Goal: Book appointment/travel/reservation

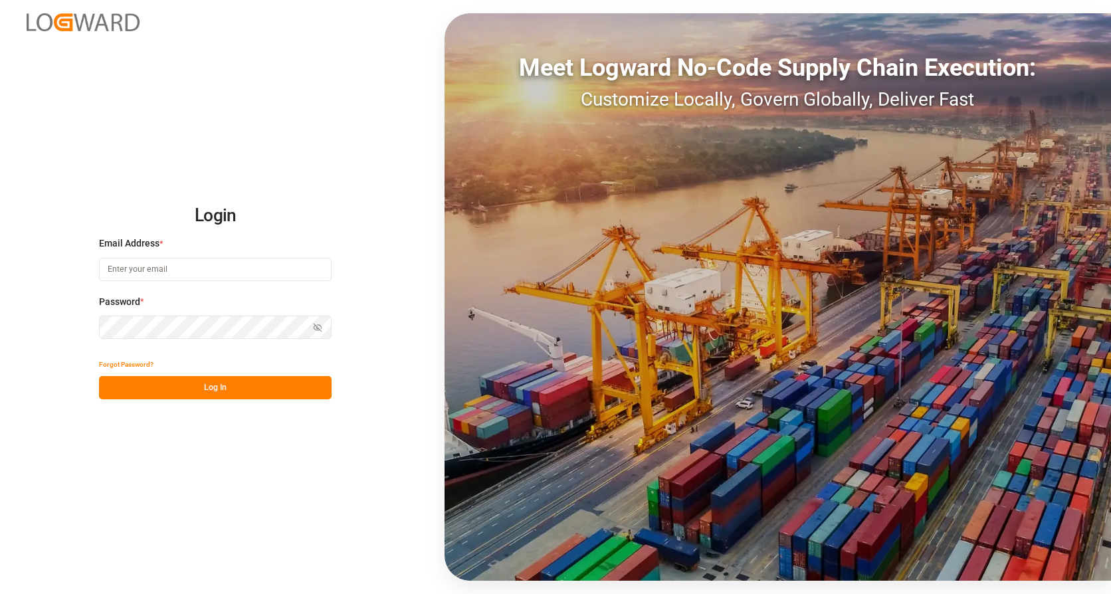
click at [164, 271] on input at bounding box center [215, 269] width 233 height 23
type input "[PERSON_NAME][EMAIL_ADDRESS][PERSON_NAME][DOMAIN_NAME]"
click at [260, 386] on button "Log In" at bounding box center [215, 387] width 233 height 23
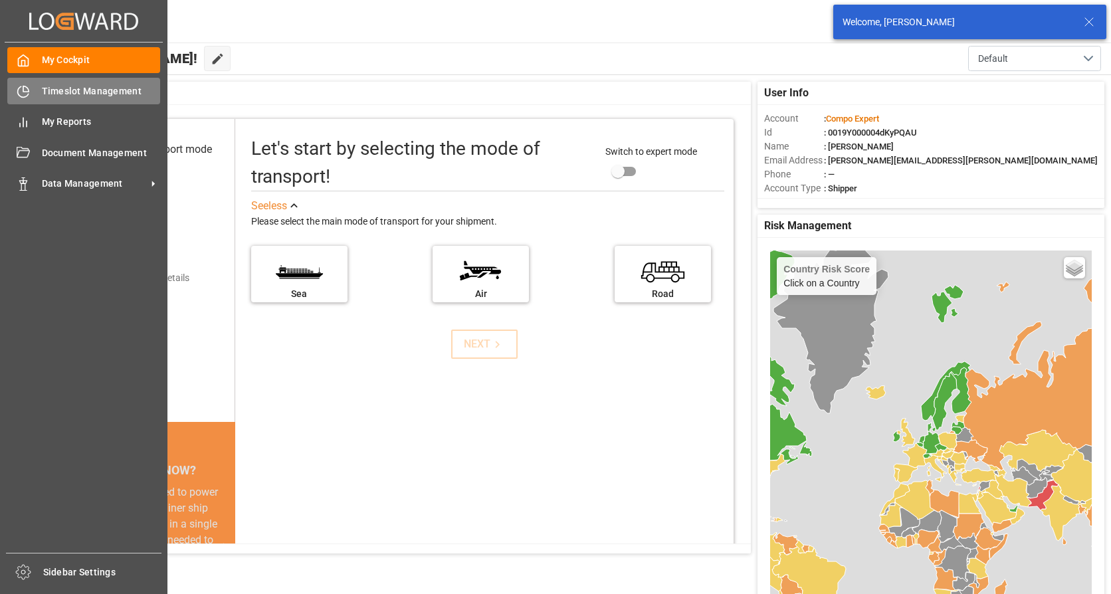
click at [76, 86] on span "Timeslot Management" at bounding box center [101, 91] width 119 height 14
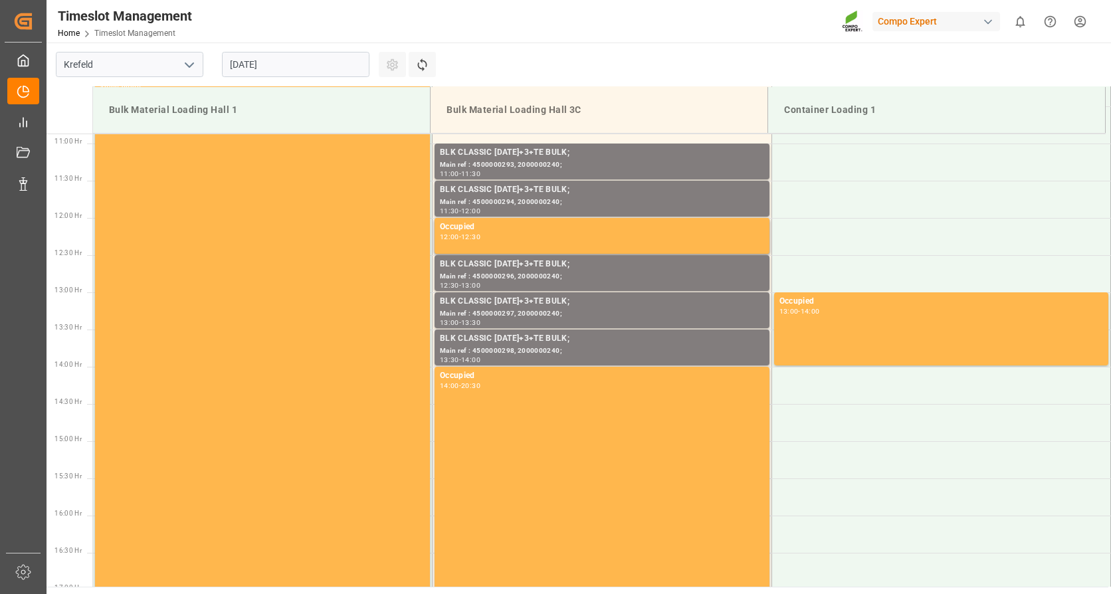
scroll to position [810, 0]
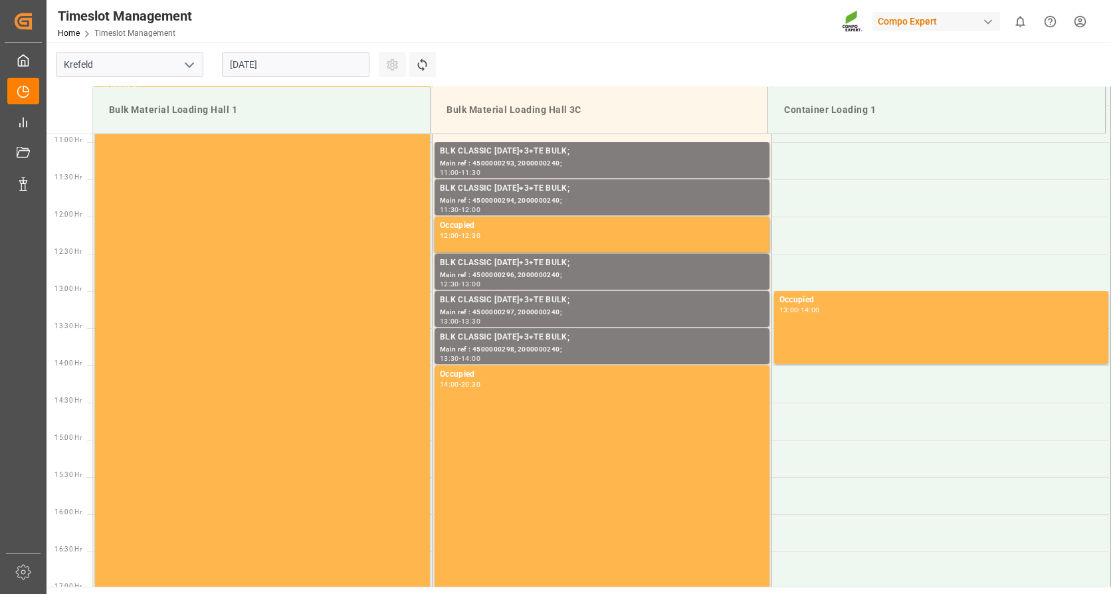
click at [345, 62] on input "[DATE]" at bounding box center [296, 64] width 148 height 25
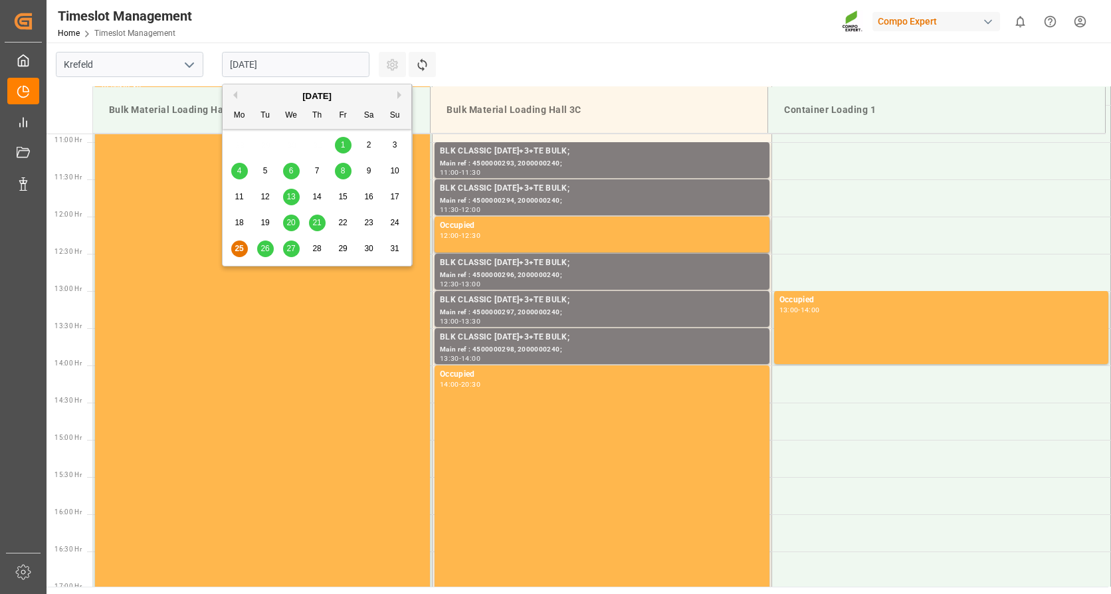
click at [341, 248] on span "29" at bounding box center [342, 248] width 9 height 9
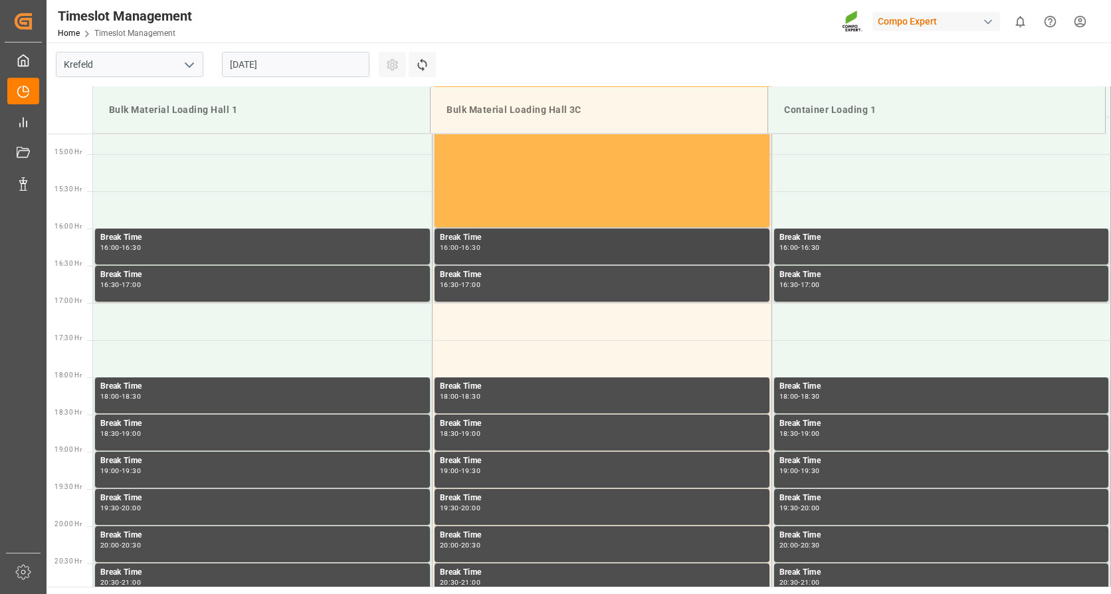
scroll to position [1143, 0]
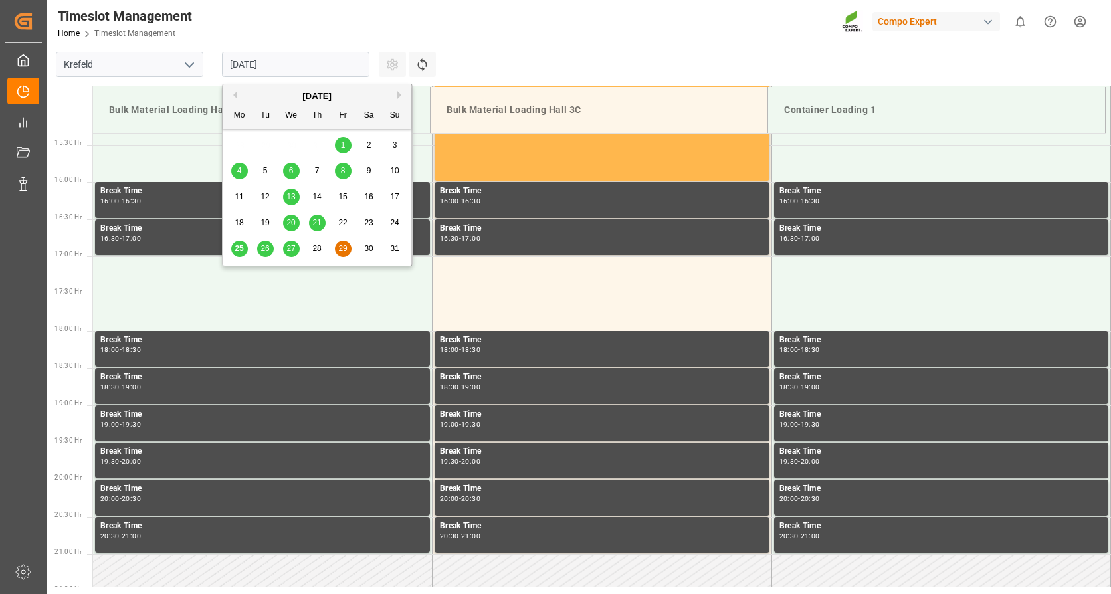
click at [306, 65] on input "[DATE]" at bounding box center [296, 64] width 148 height 25
click at [317, 250] on span "28" at bounding box center [316, 248] width 9 height 9
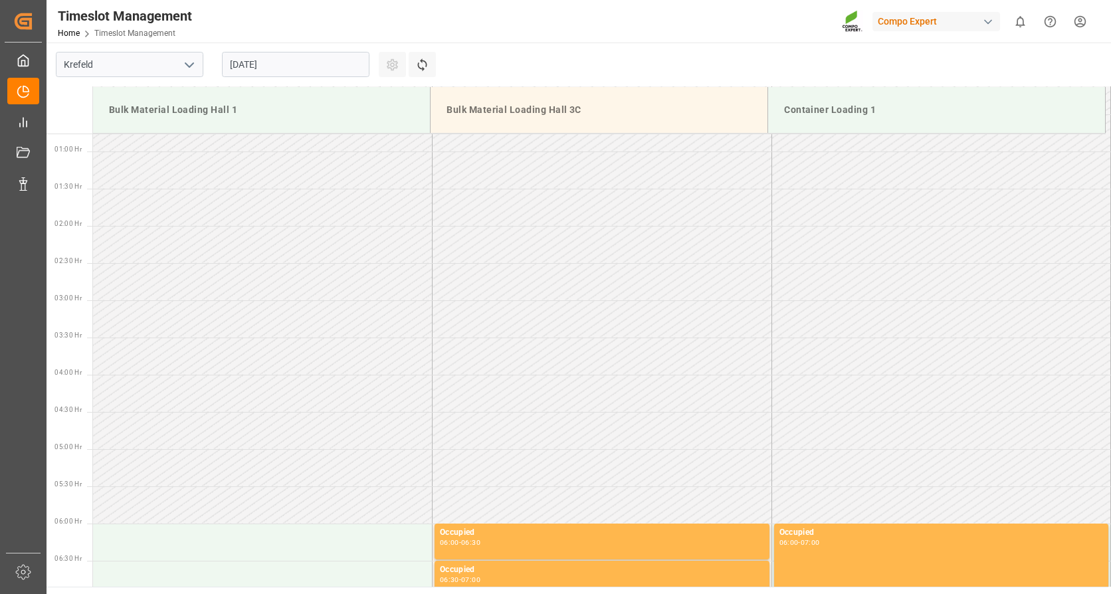
scroll to position [0, 0]
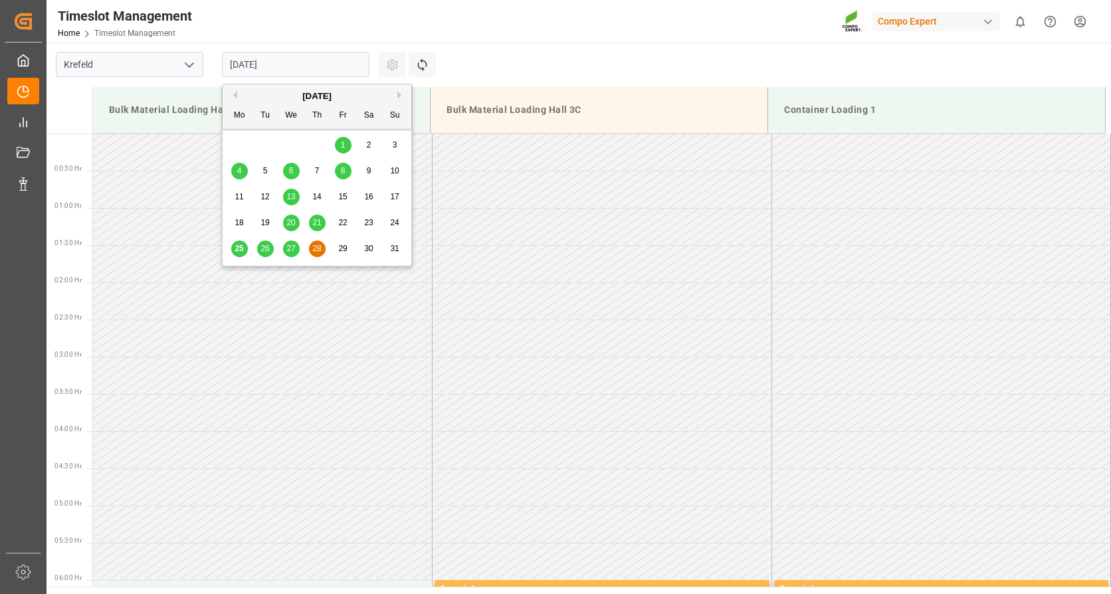
drag, startPoint x: 288, startPoint y: 71, endPoint x: 222, endPoint y: 57, distance: 68.1
click at [219, 57] on div "[DATE]" at bounding box center [296, 65] width 166 height 44
click at [350, 247] on div "29" at bounding box center [343, 249] width 17 height 16
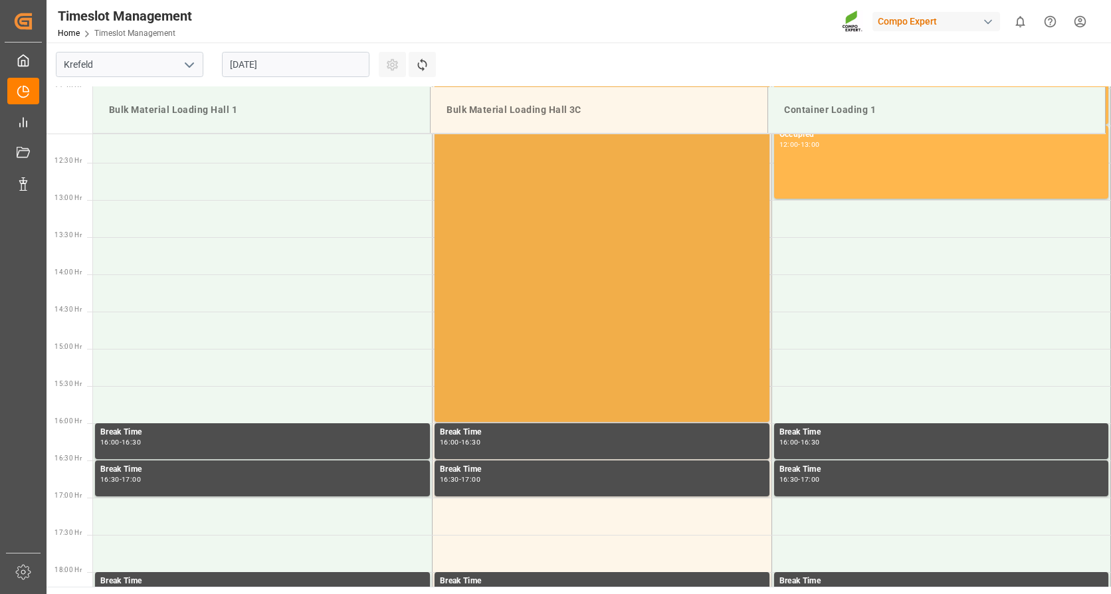
scroll to position [1010, 0]
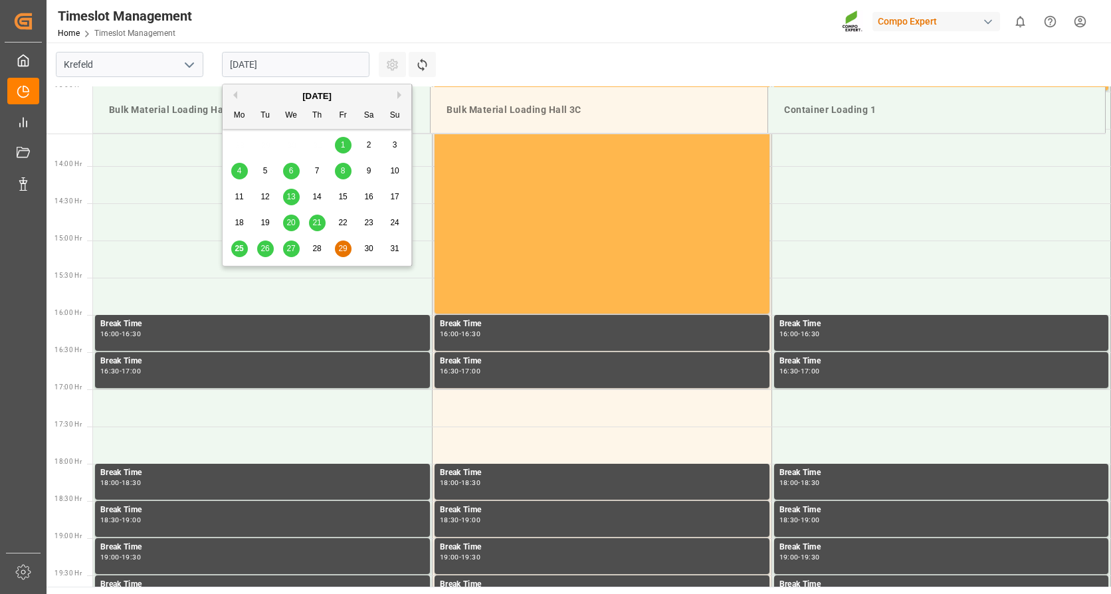
click at [318, 52] on input "[DATE]" at bounding box center [296, 64] width 148 height 25
click at [316, 248] on span "28" at bounding box center [316, 248] width 9 height 9
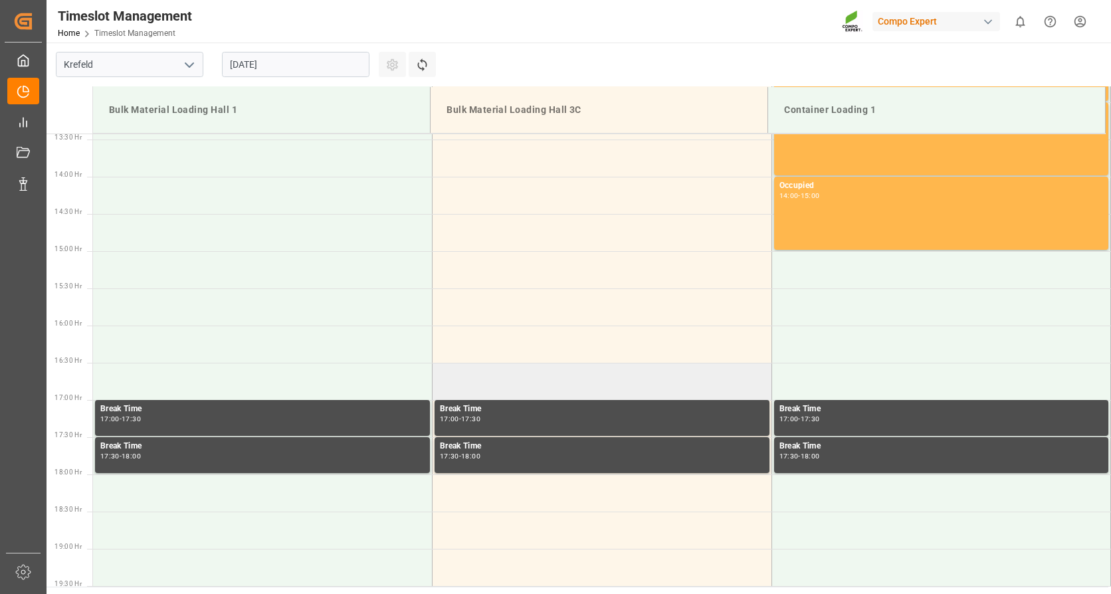
scroll to position [1334, 0]
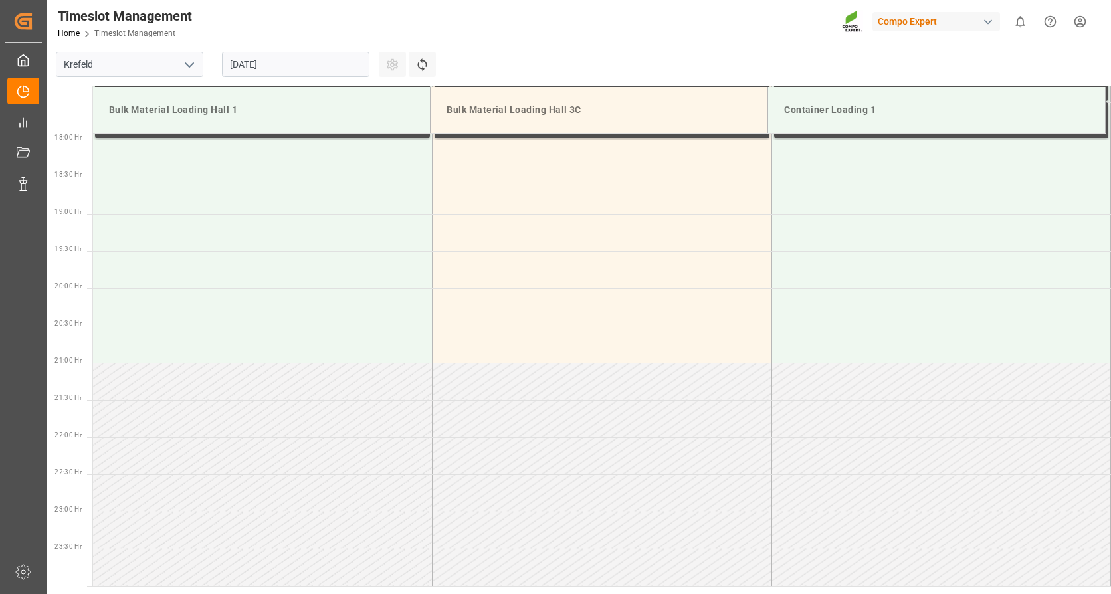
drag, startPoint x: 616, startPoint y: 523, endPoint x: 606, endPoint y: 507, distance: 19.0
click at [615, 522] on td at bounding box center [603, 530] width 340 height 37
click at [274, 62] on input "[DATE]" at bounding box center [296, 64] width 148 height 25
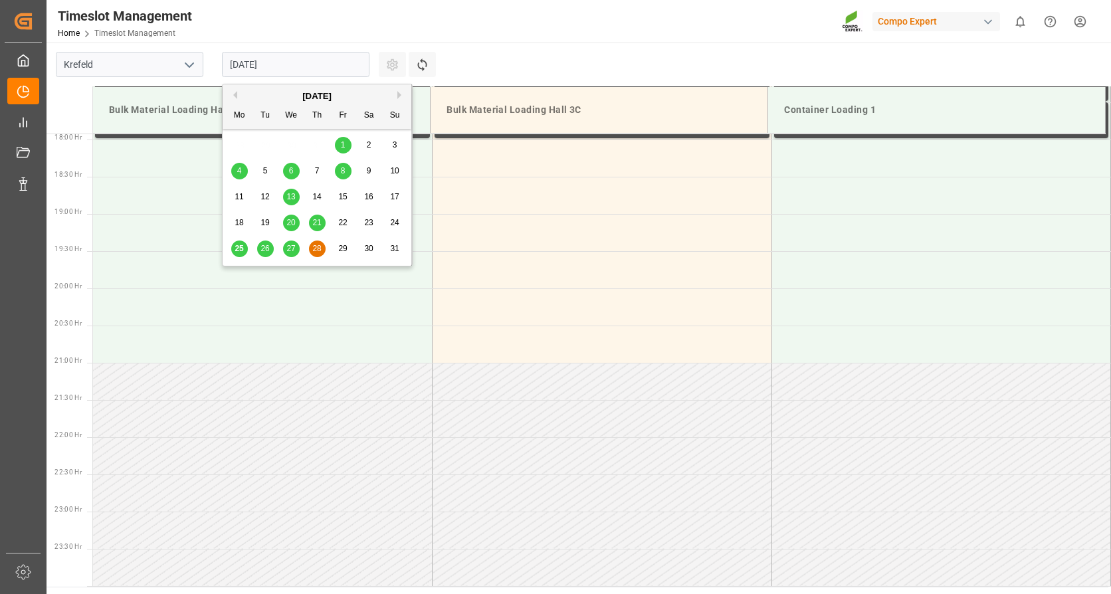
click at [401, 93] on button "Next Month" at bounding box center [401, 95] width 8 height 8
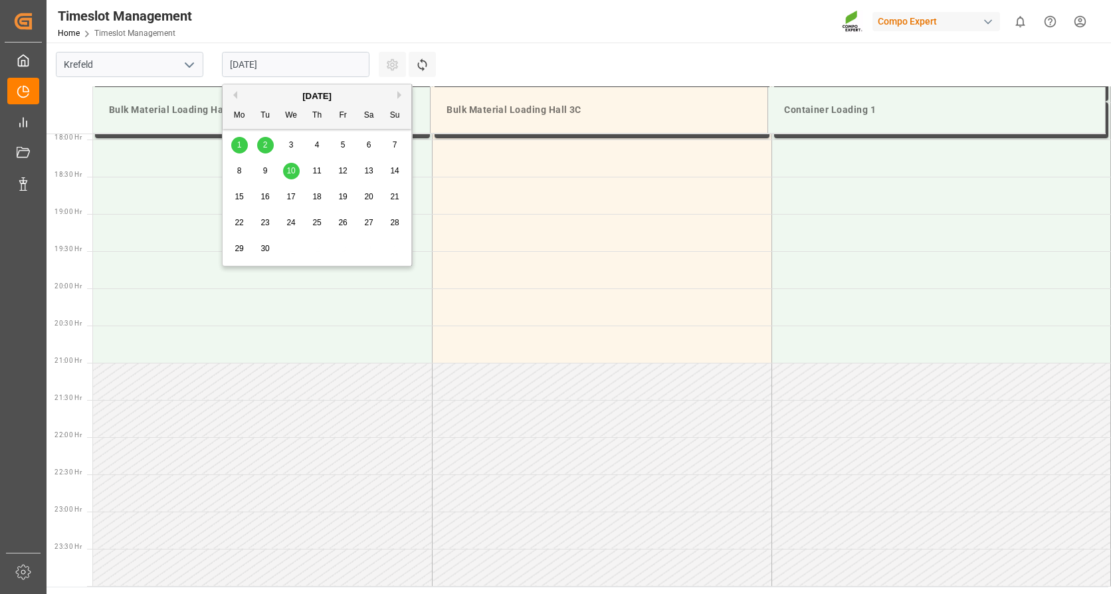
click at [242, 142] on div "1" at bounding box center [239, 146] width 17 height 16
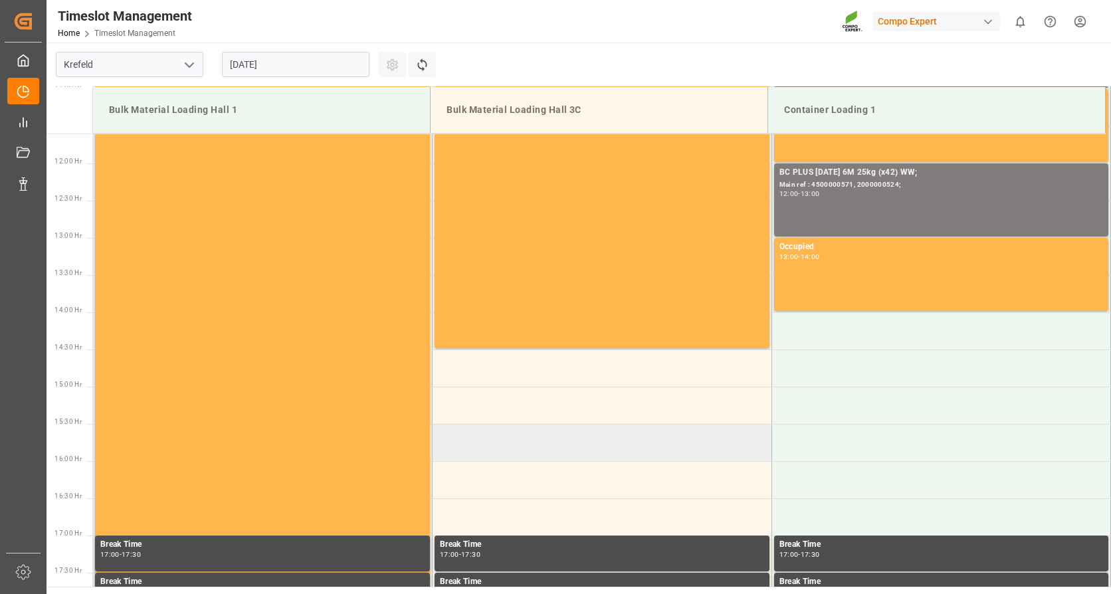
scroll to position [877, 0]
